Goal: Information Seeking & Learning: Learn about a topic

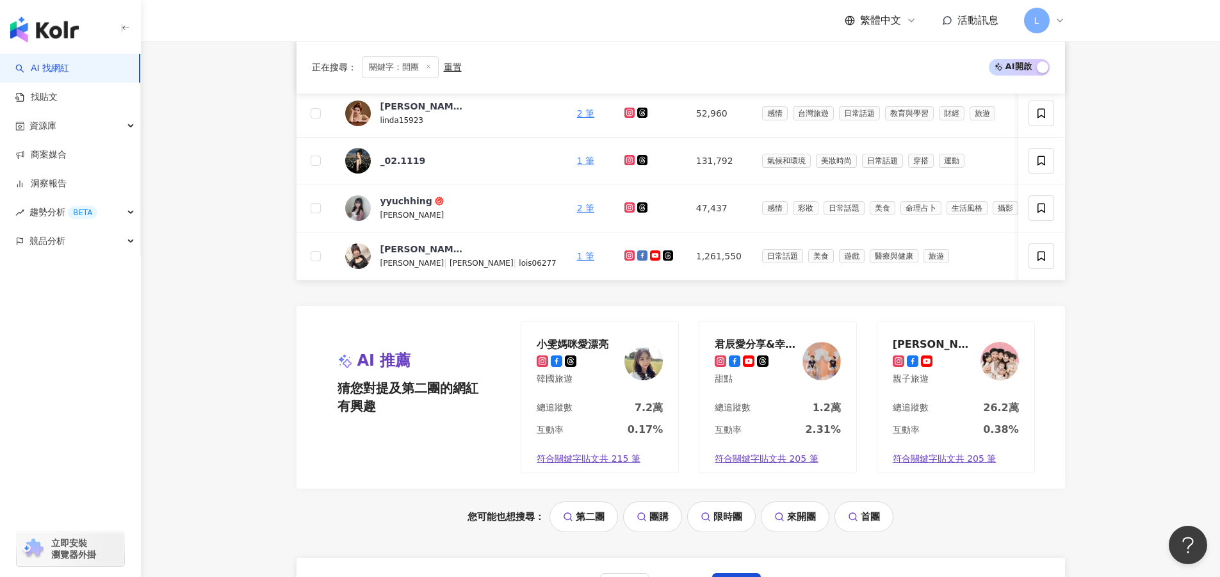
scroll to position [879, 0]
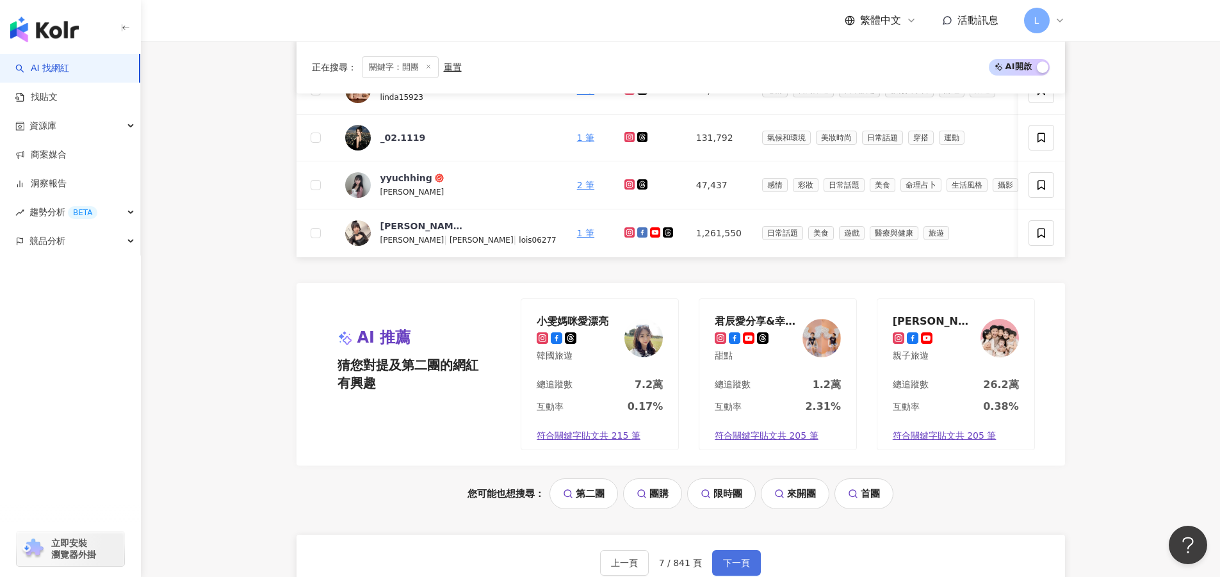
click at [717, 567] on button "下一頁" at bounding box center [736, 563] width 49 height 26
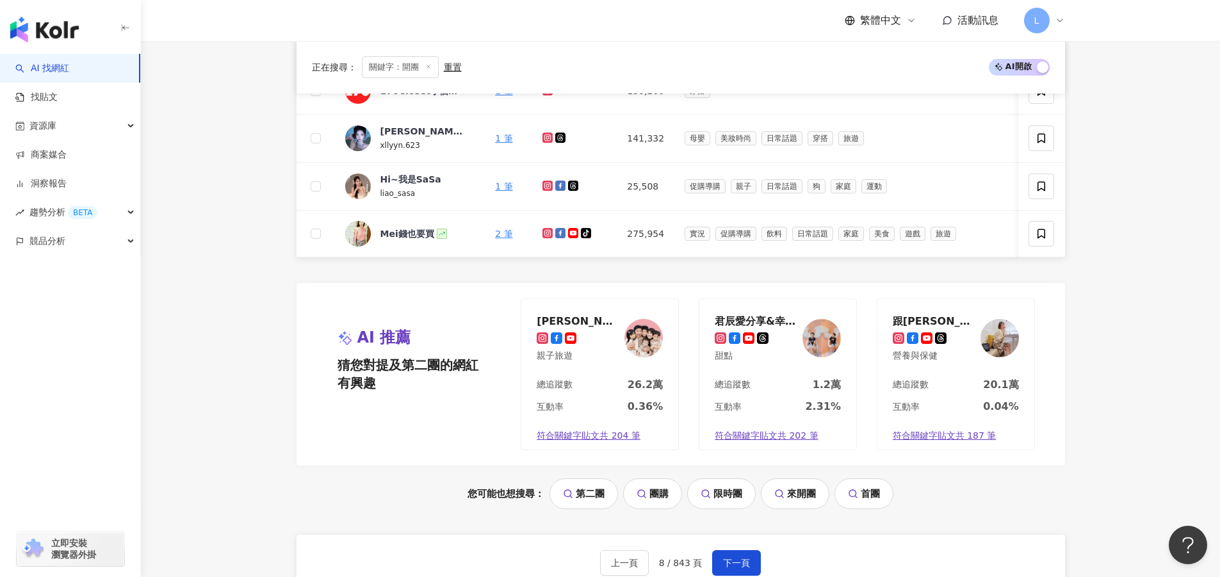
drag, startPoint x: 1084, startPoint y: 487, endPoint x: 1069, endPoint y: 460, distance: 31.5
click at [1084, 488] on div "正在搜尋 ： 關鍵字：開團 重置 AI 開啟 AI 關閉 網紅名稱 關鍵字 經營平台 總追蹤數 網紅類型 互動率 漲粉率 觀看率 操作 Anson Dai a…" at bounding box center [681, 128] width 820 height 1061
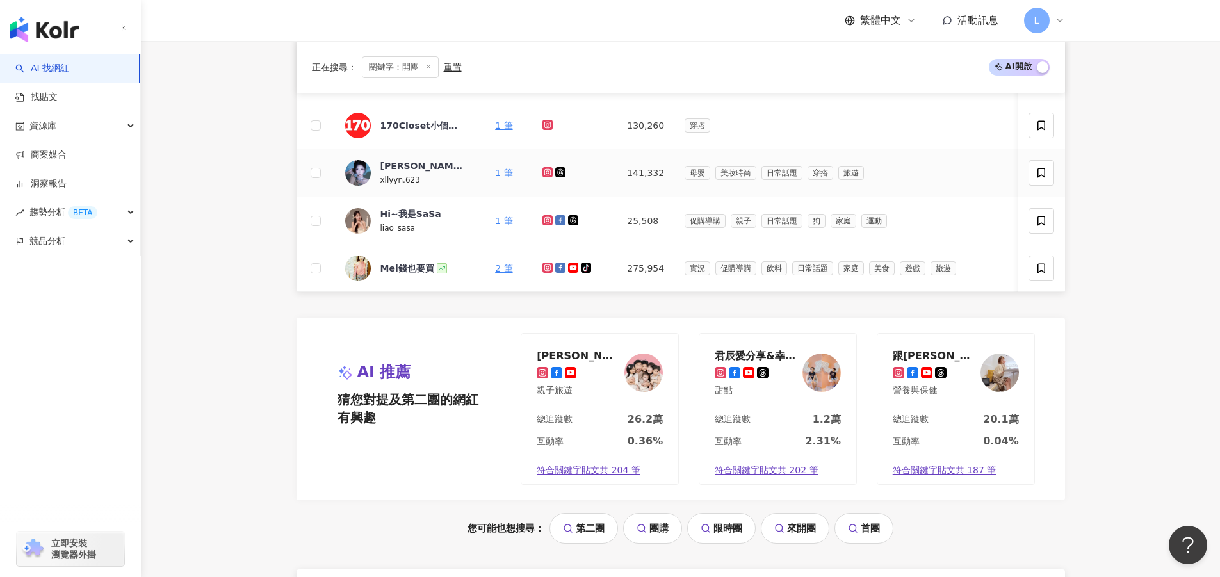
scroll to position [1049, 0]
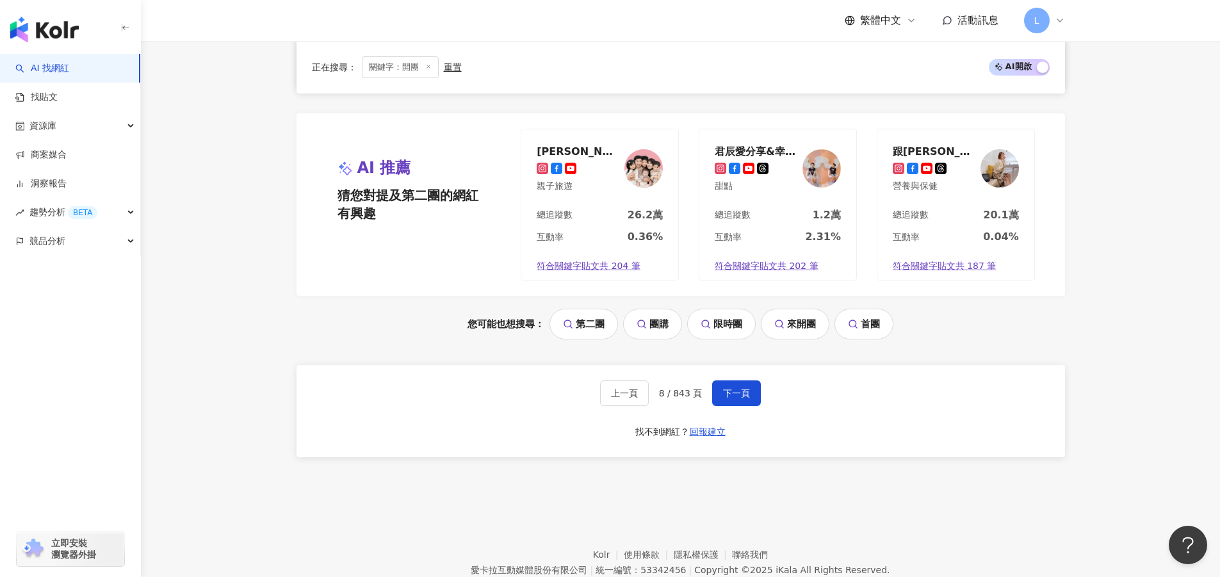
click at [764, 416] on div "上一頁 8 / 843 頁 下一頁 找不到網紅？ 回報建立" at bounding box center [681, 411] width 769 height 92
click at [750, 402] on button "下一頁" at bounding box center [736, 393] width 49 height 26
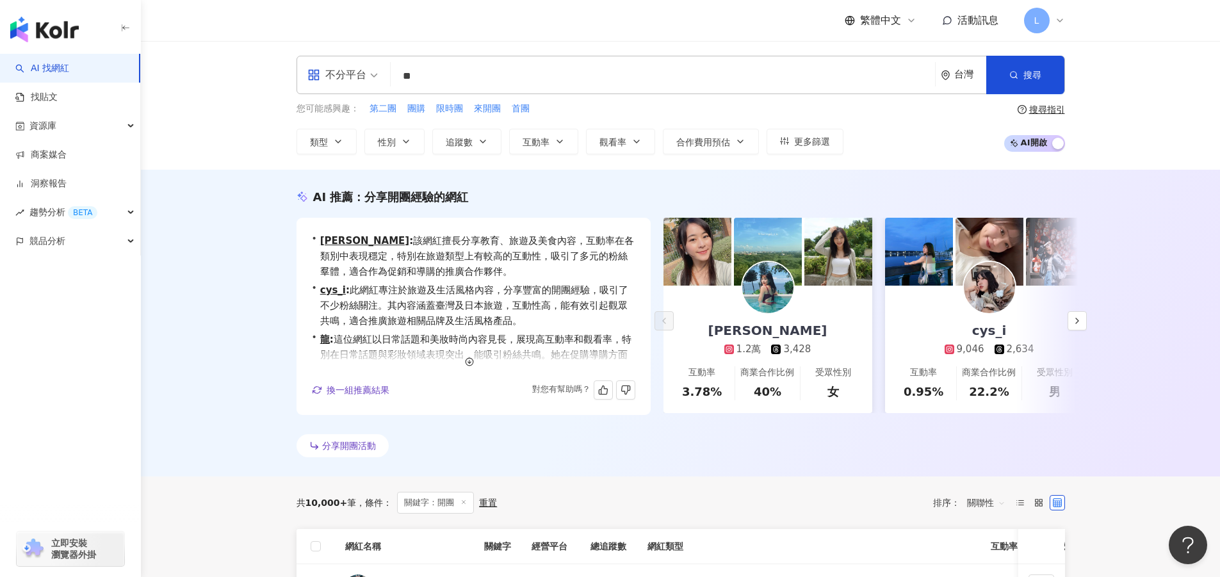
scroll to position [0, 0]
drag, startPoint x: 172, startPoint y: 240, endPoint x: 184, endPoint y: 237, distance: 13.2
click at [172, 240] on div "AI 推薦 ： 分享開團經驗的網紅 • YUN HSUAN : 該網紅擅長分享教育、旅遊及美食內容，互動率在各類別中表現穩定，特別在旅遊類型上有較高的互動性，…" at bounding box center [680, 323] width 1079 height 307
drag, startPoint x: 1126, startPoint y: 298, endPoint x: 1126, endPoint y: 291, distance: 7.0
click at [1126, 298] on div "AI 推薦 ： 分享開團經驗的網紅 • YUN HSUAN : 該網紅擅長分享教育、旅遊及美食內容，互動率在各類別中表現穩定，特別在旅遊類型上有較高的互動性，…" at bounding box center [680, 323] width 1079 height 307
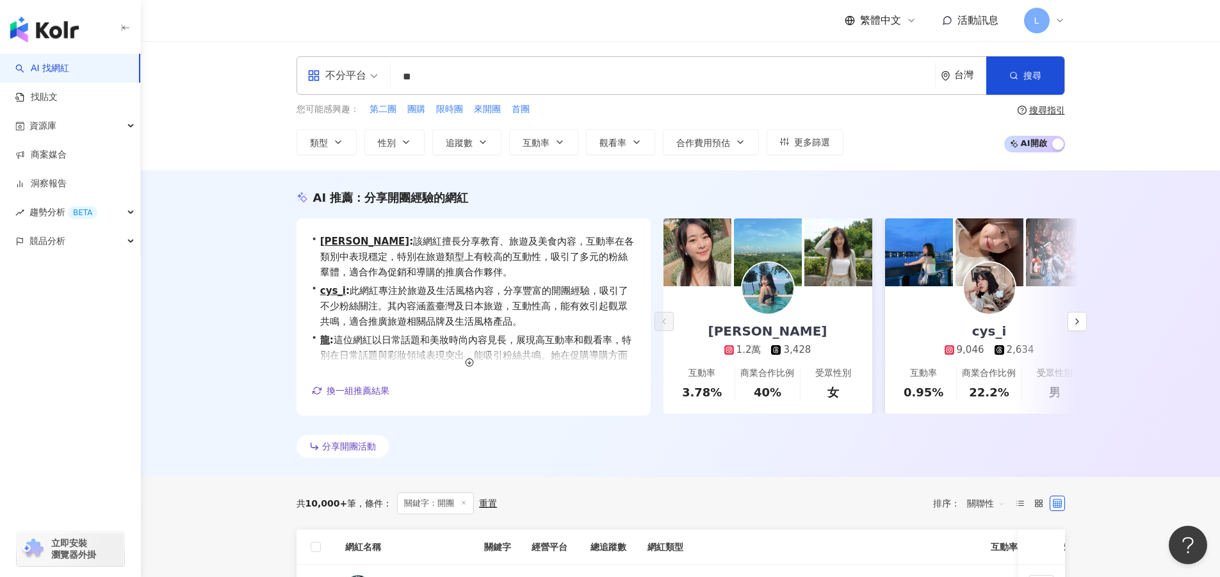
click at [211, 214] on div "AI 推薦 ： 分享開團經驗的網紅 • YUN HSUAN : 該網紅擅長分享教育、旅遊及美食內容，互動率在各類別中表現穩定，特別在旅遊類型上有較高的互動性，…" at bounding box center [680, 323] width 1079 height 307
click at [1049, 487] on div "共 10,000+ 筆 條件 ： 關鍵字：開團 重置 排序： 關聯性" at bounding box center [681, 503] width 769 height 53
